Goal: Information Seeking & Learning: Understand process/instructions

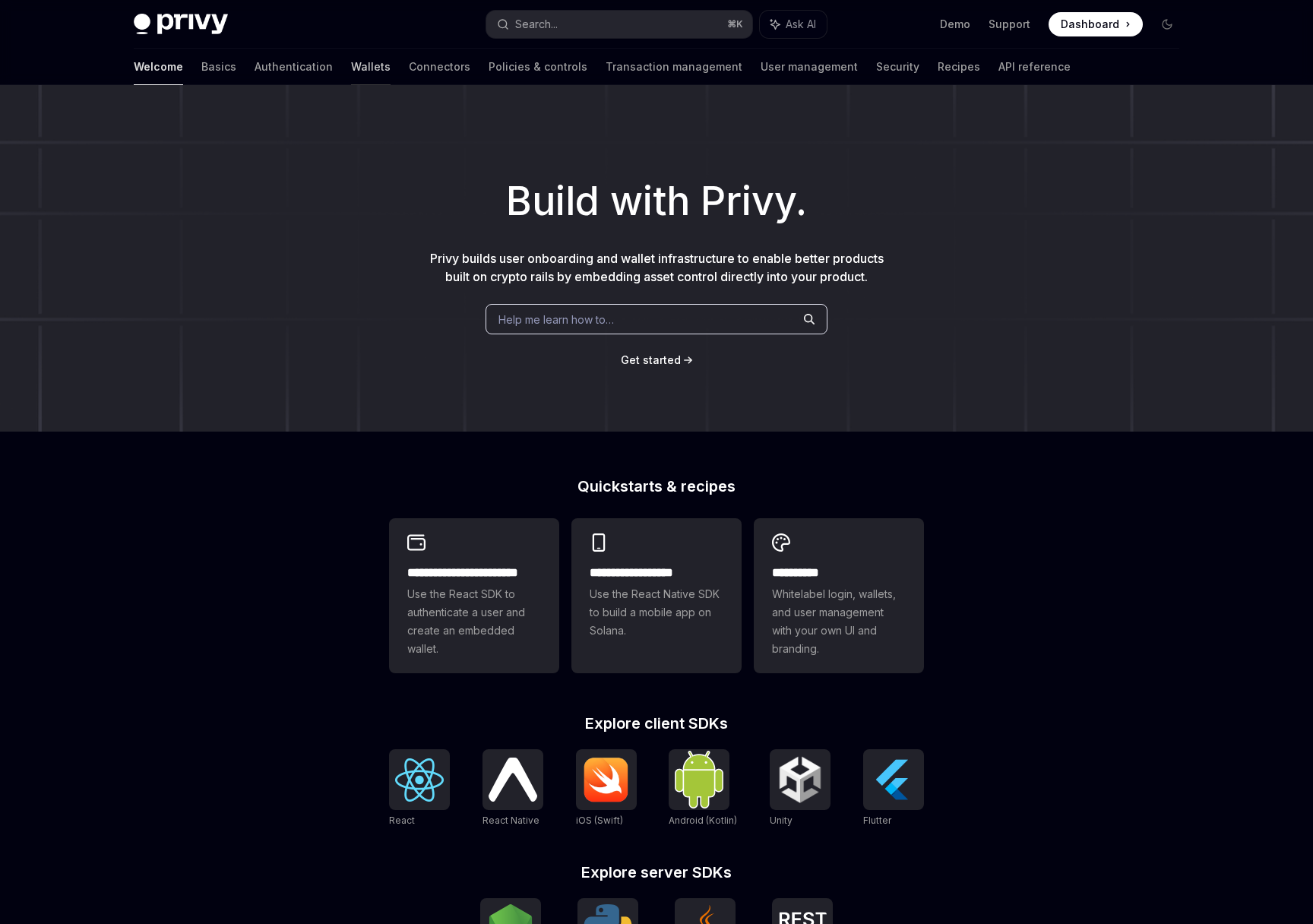
click at [351, 63] on link "Wallets" at bounding box center [371, 67] width 40 height 36
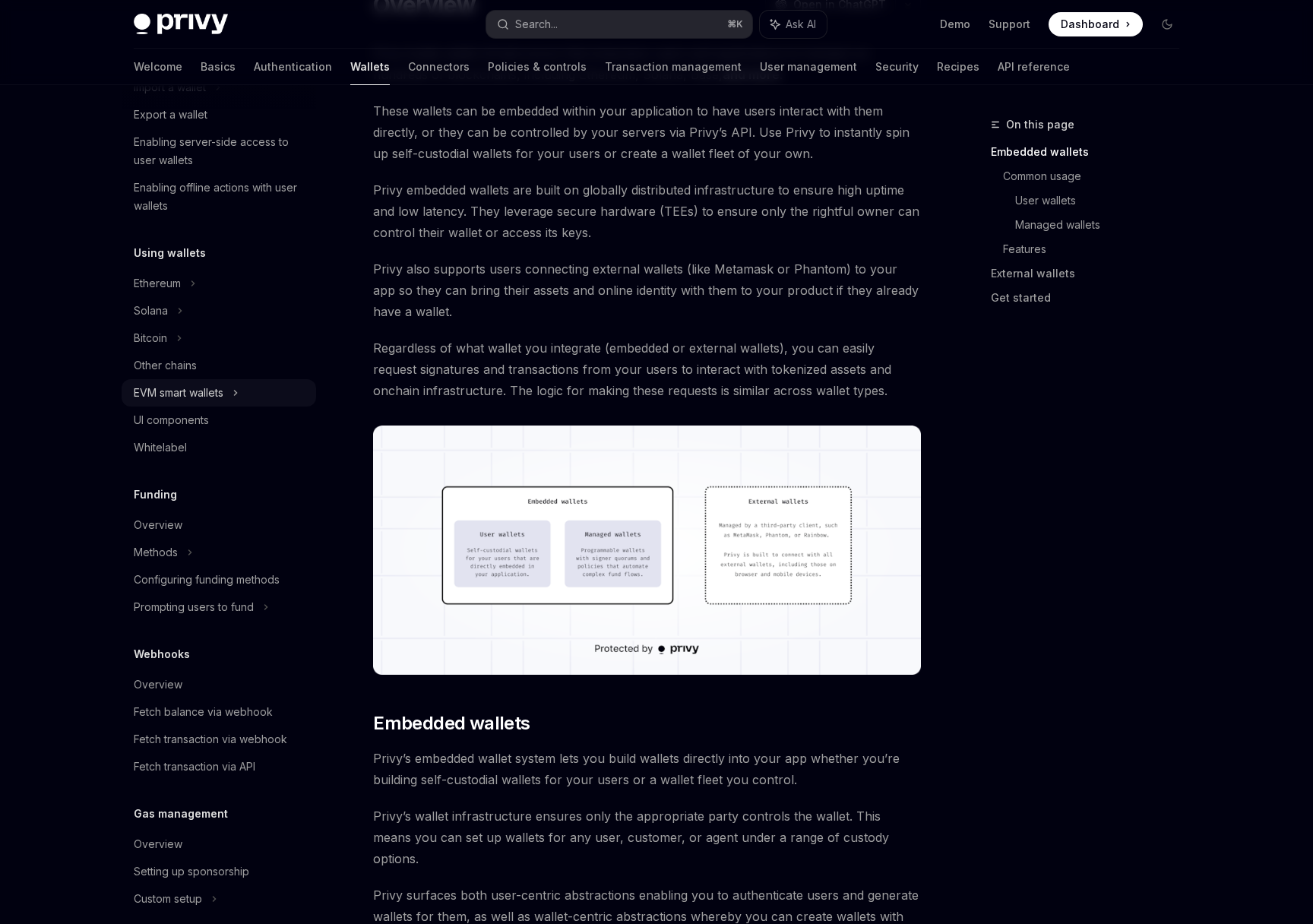
scroll to position [229, 0]
click at [161, 296] on div "Ethereum" at bounding box center [219, 284] width 195 height 27
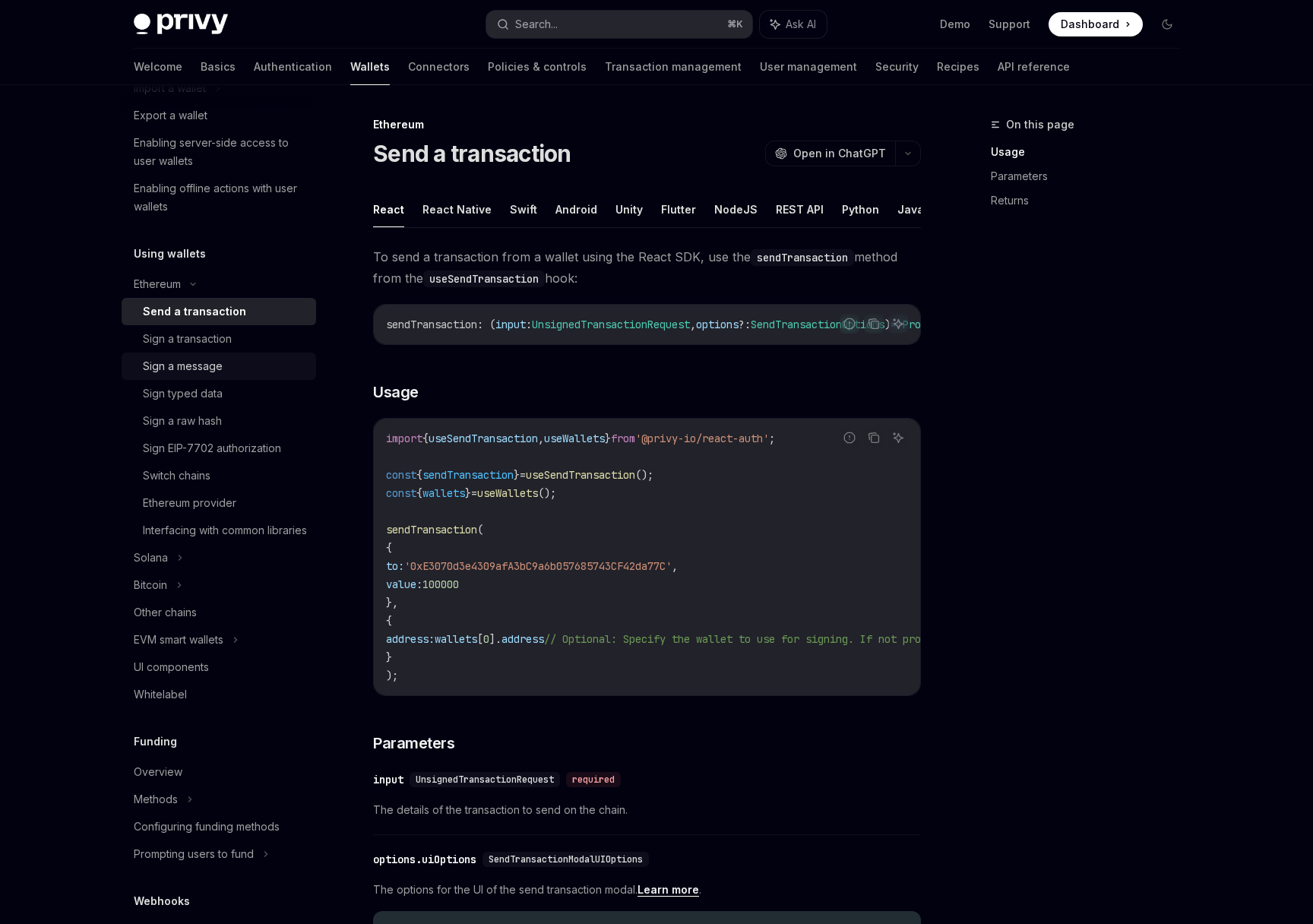
click at [195, 366] on div "Sign a message" at bounding box center [183, 366] width 79 height 18
type textarea "*"
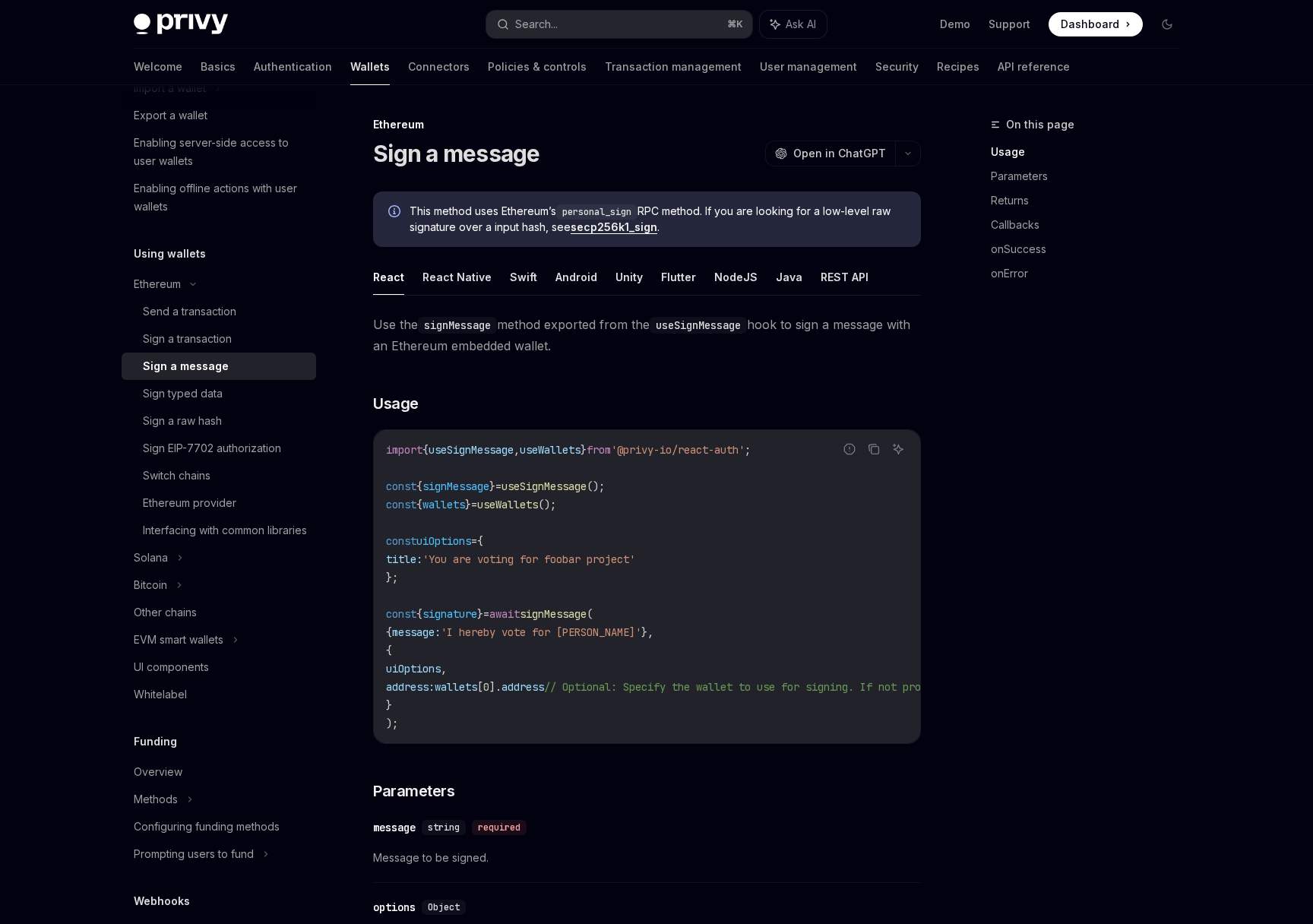
click at [606, 209] on code "personal_sign" at bounding box center [597, 212] width 81 height 15
copy code "personal_sign"
click at [617, 209] on code "personal_sign" at bounding box center [597, 212] width 81 height 15
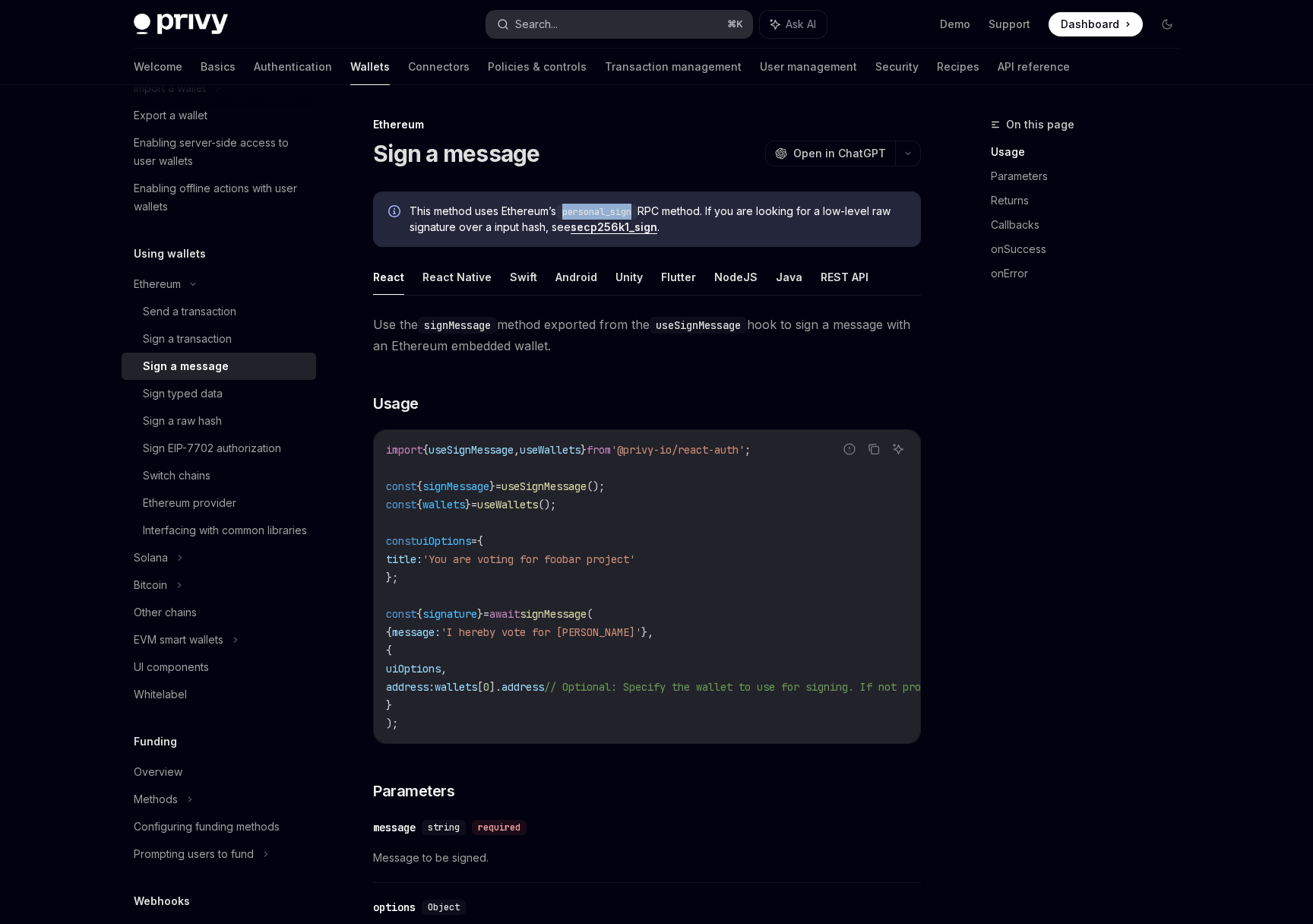
click at [632, 23] on button "Search... ⌘ K" at bounding box center [618, 24] width 266 height 27
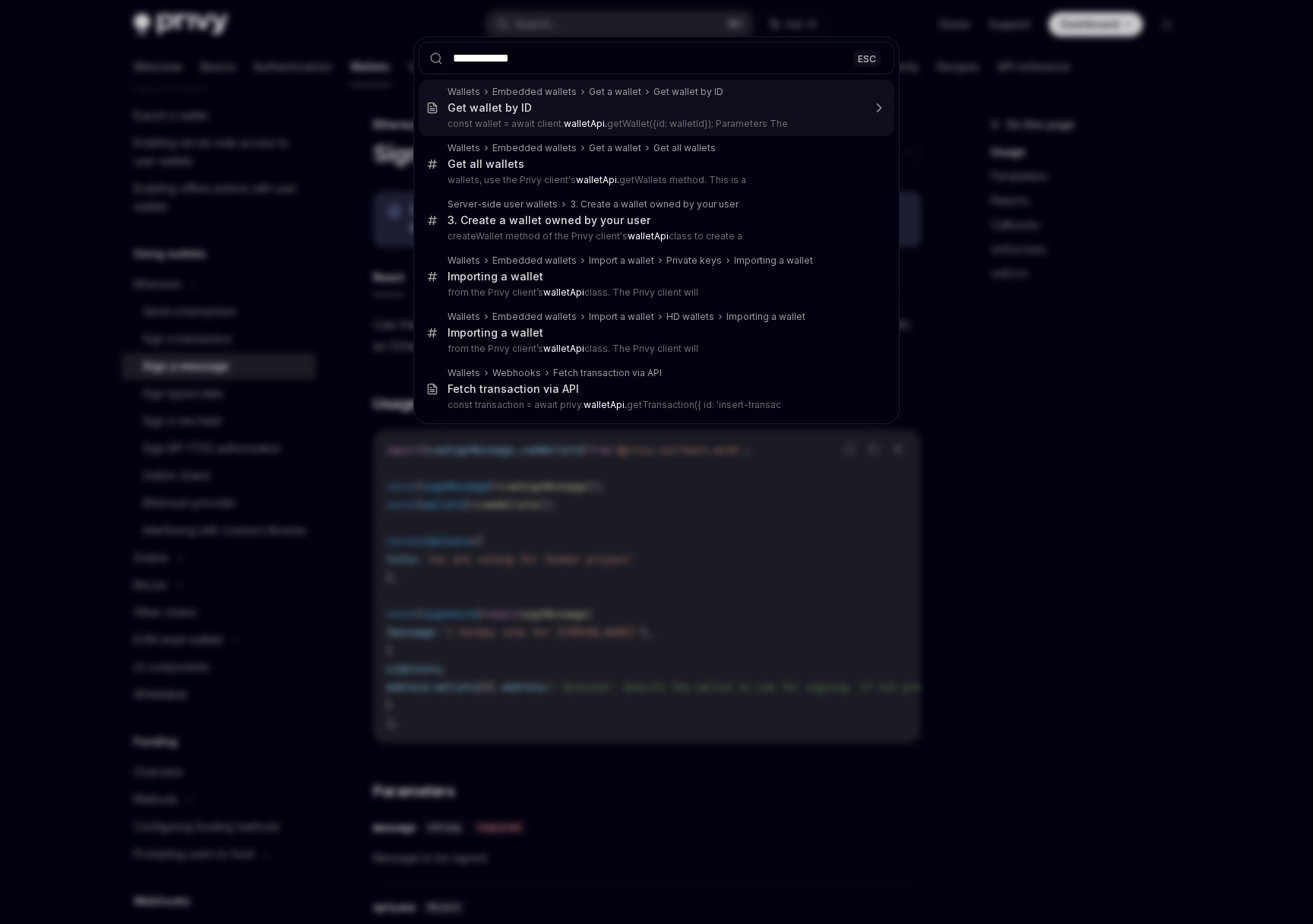
type input "**********"
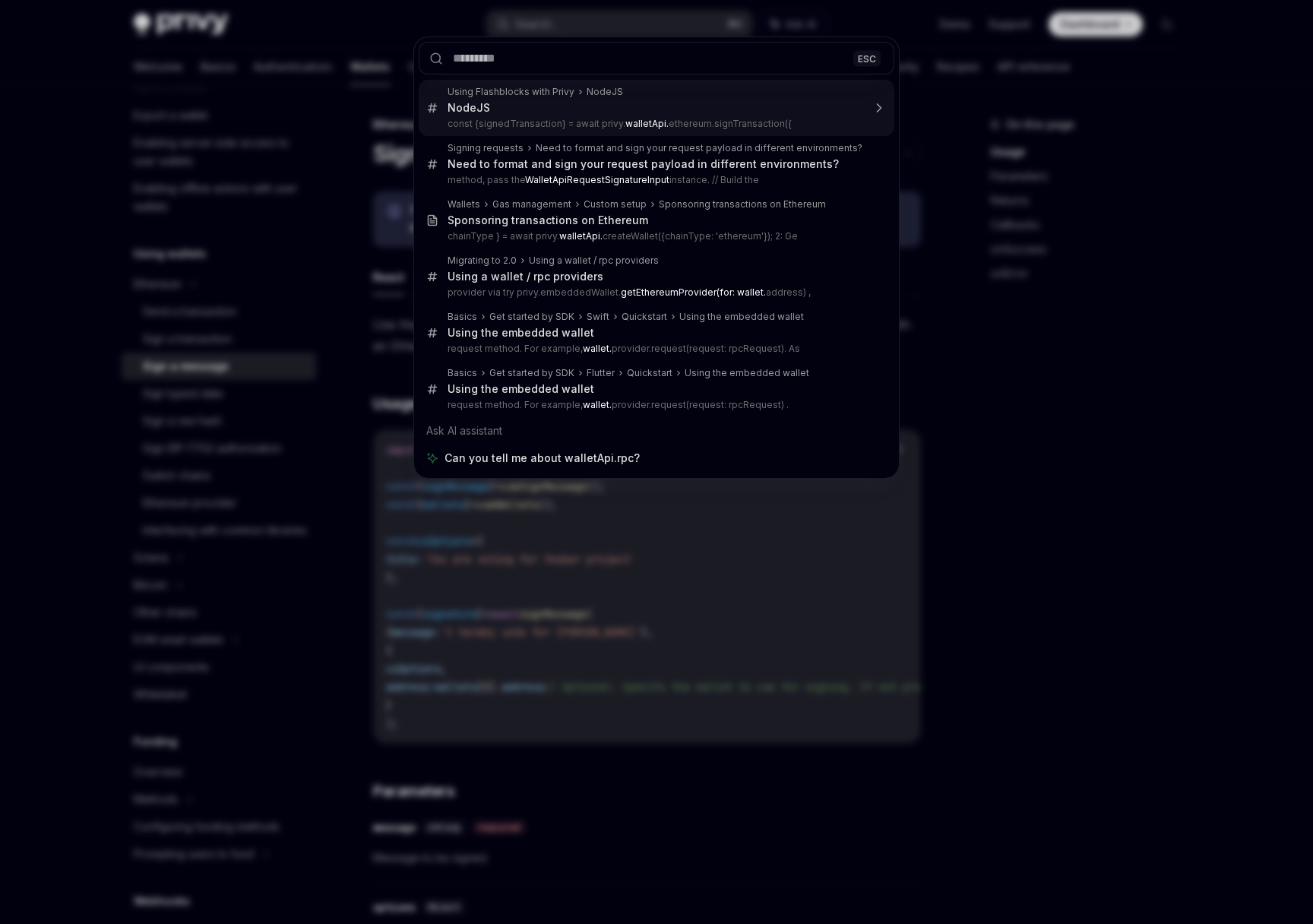
type textarea "*"
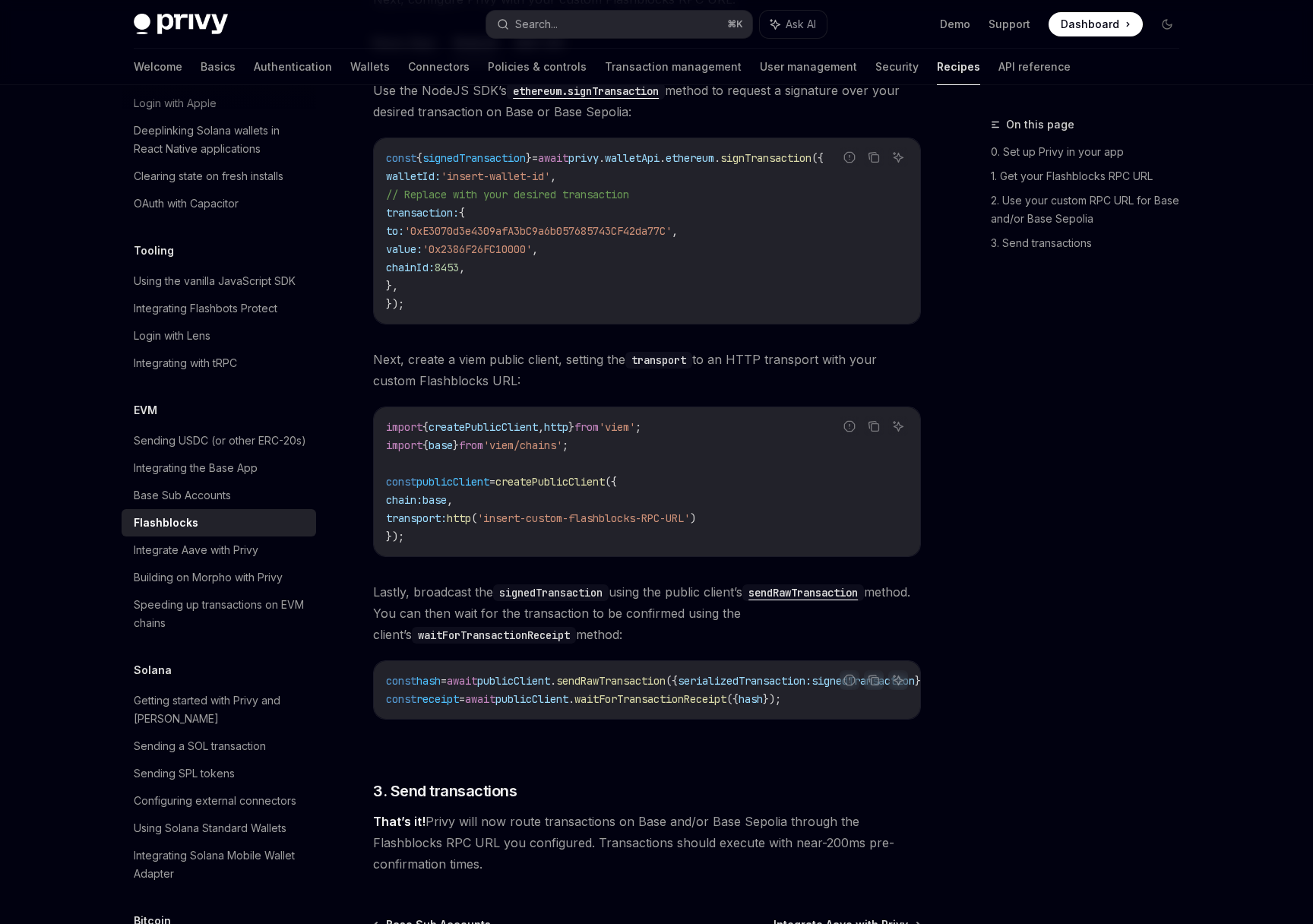
scroll to position [629, 0]
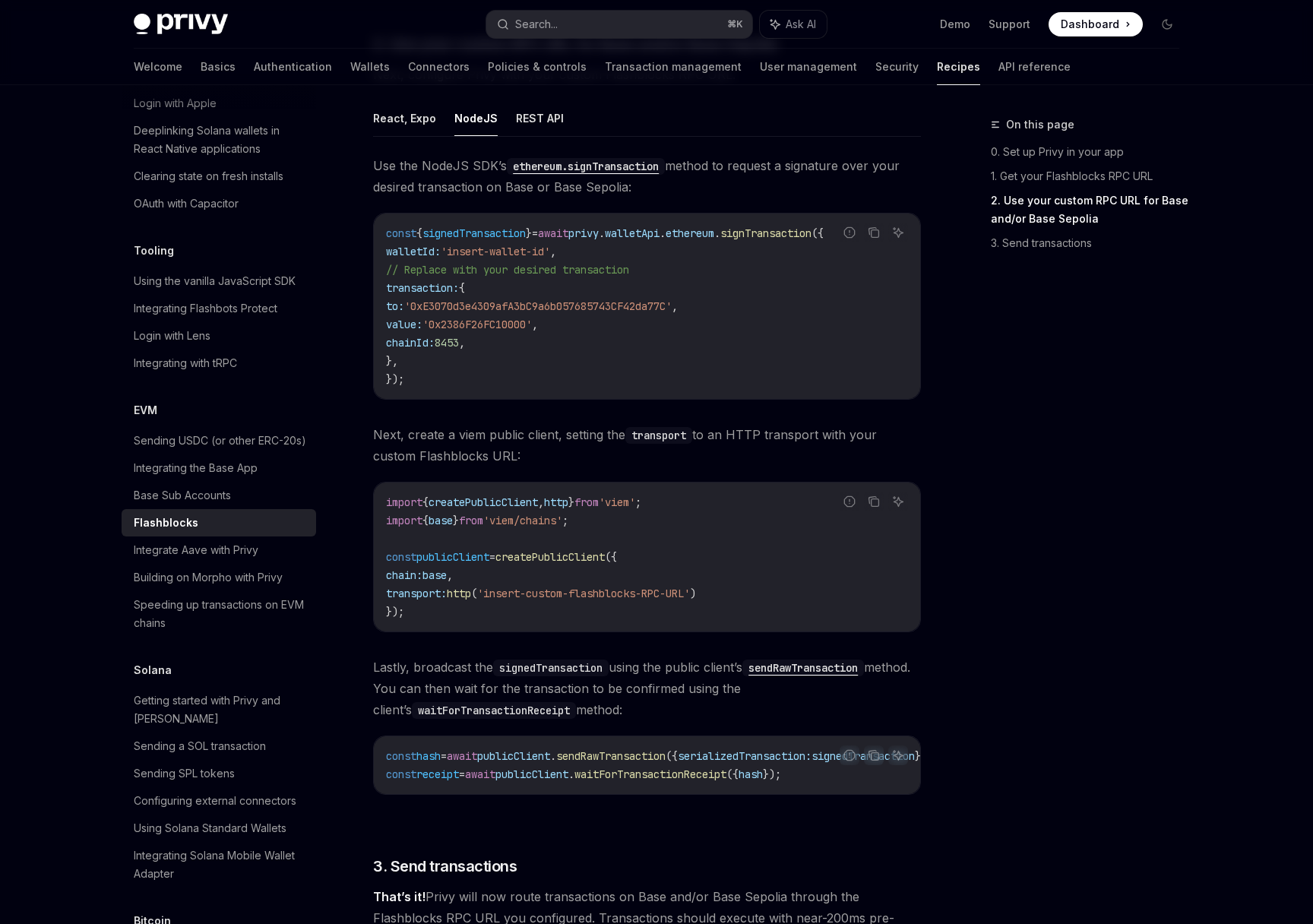
click at [1084, 403] on div "On this page 0. Set up Privy in your app 1. Get your Flashblocks RPC URL 2. Use…" at bounding box center [1075, 520] width 231 height 809
click at [1078, 373] on div "On this page 0. Set up Privy in your app 1. Get your Flashblocks RPC URL 2. Use…" at bounding box center [1075, 520] width 231 height 809
